Goal: Find specific page/section: Find specific page/section

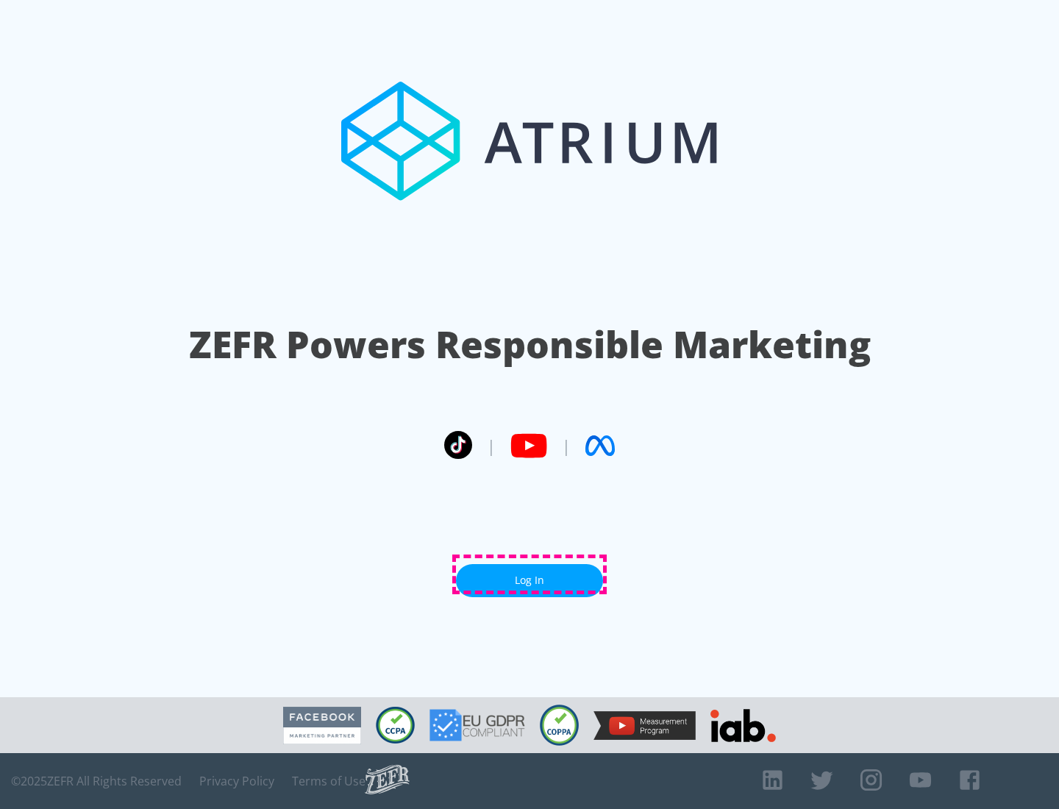
click at [530, 575] on link "Log In" at bounding box center [529, 580] width 147 height 33
